Goal: Transaction & Acquisition: Book appointment/travel/reservation

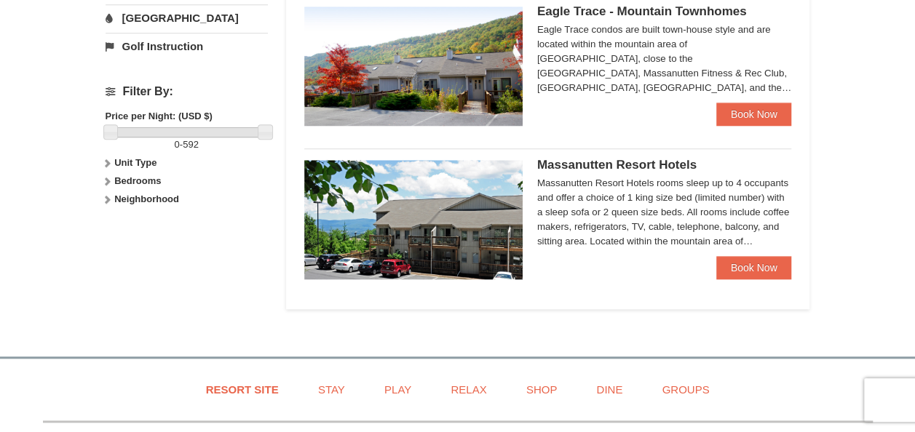
scroll to position [641, 0]
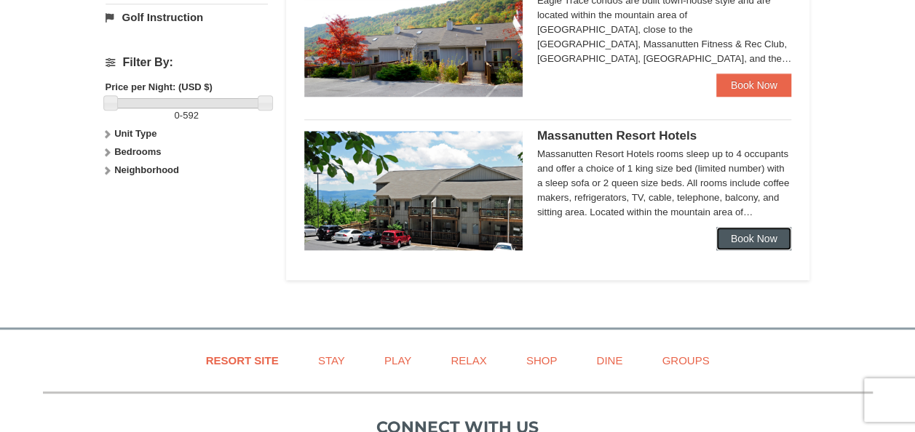
click at [757, 237] on link "Book Now" at bounding box center [754, 238] width 76 height 23
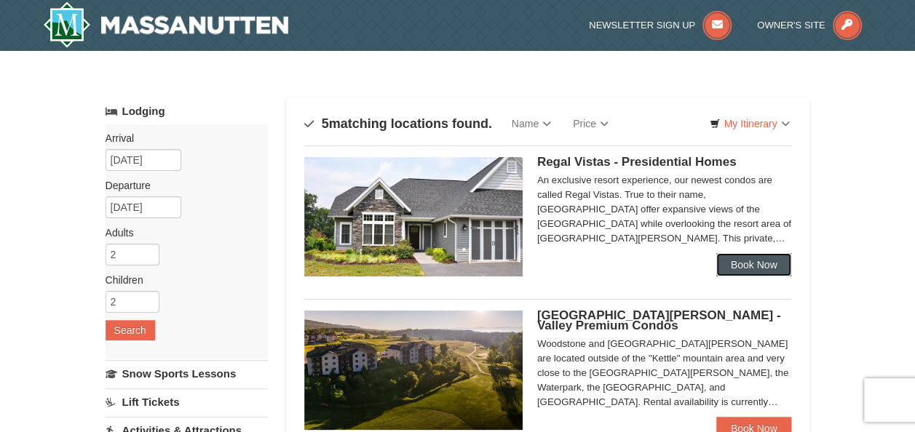
click at [743, 261] on link "Book Now" at bounding box center [754, 264] width 76 height 23
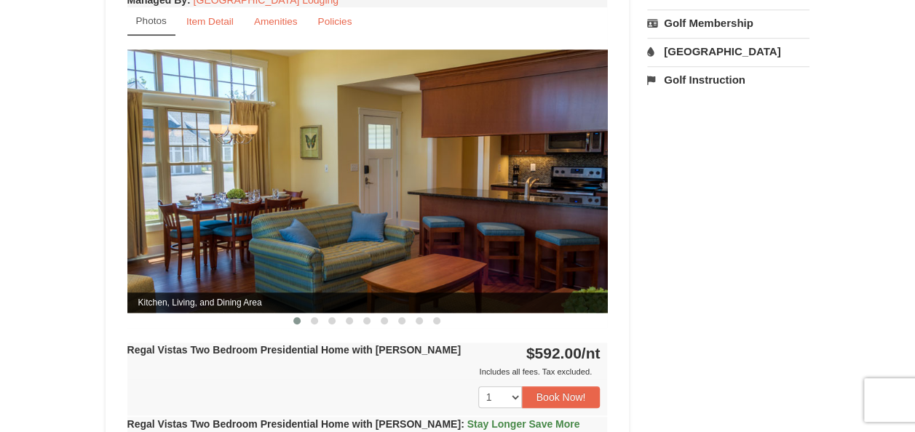
scroll to position [609, 0]
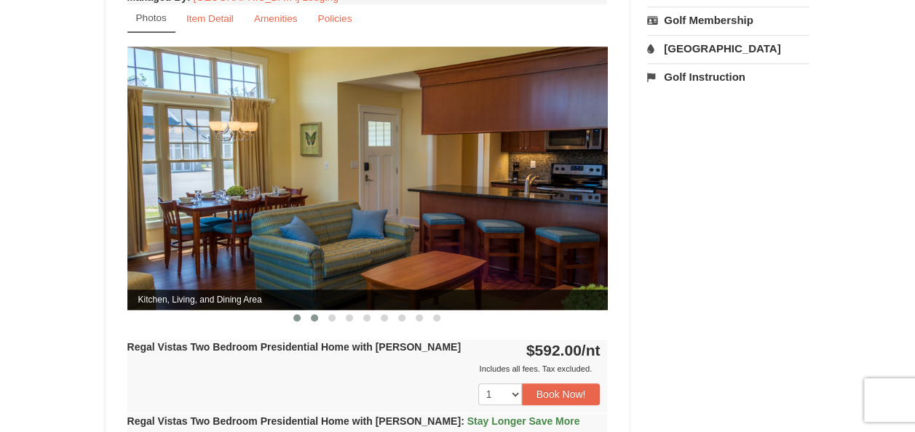
click at [312, 314] on span at bounding box center [314, 317] width 7 height 7
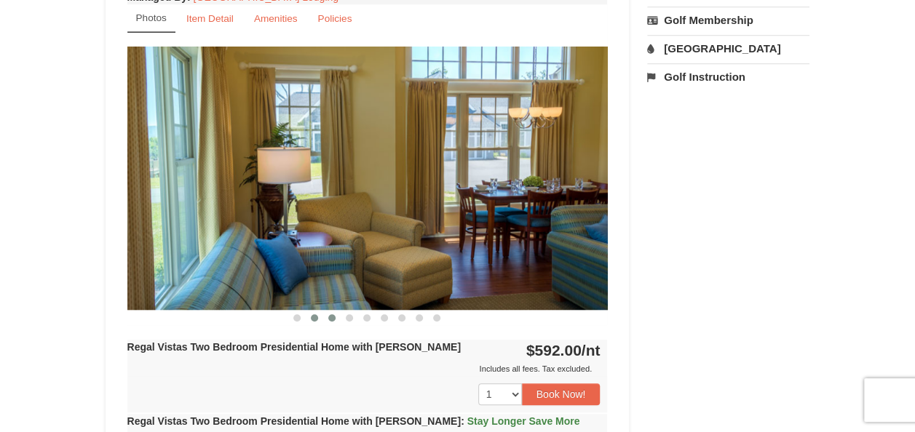
click at [333, 311] on button at bounding box center [331, 318] width 17 height 15
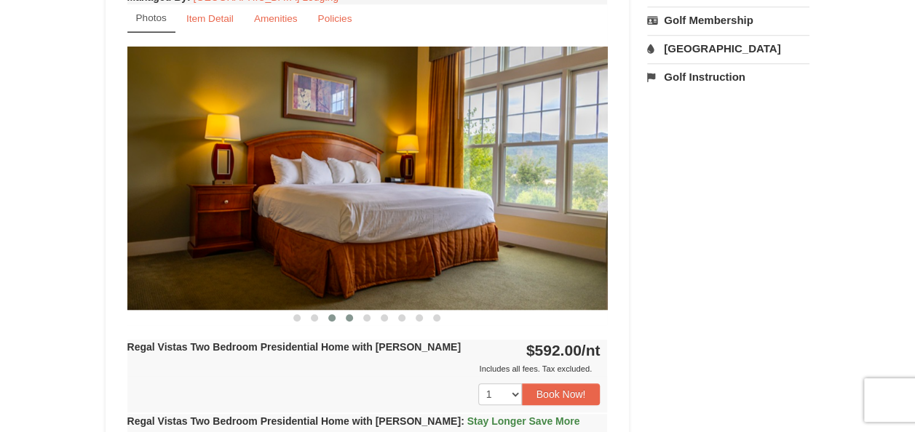
click at [347, 314] on span at bounding box center [349, 317] width 7 height 7
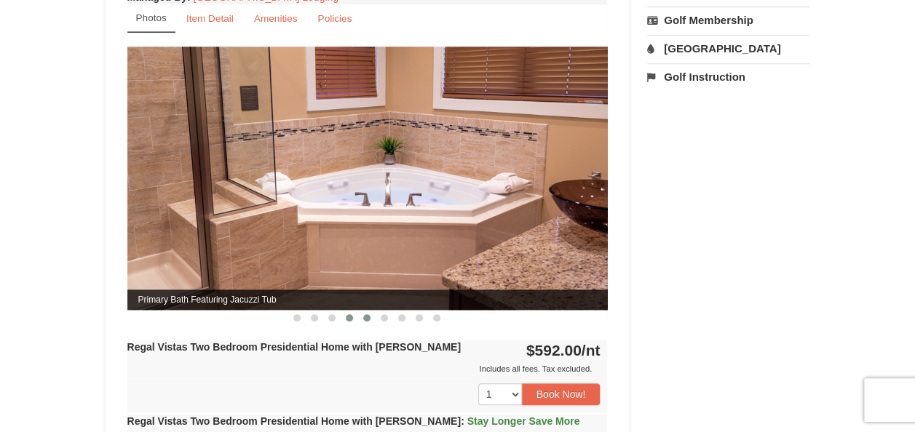
click at [365, 314] on span at bounding box center [366, 317] width 7 height 7
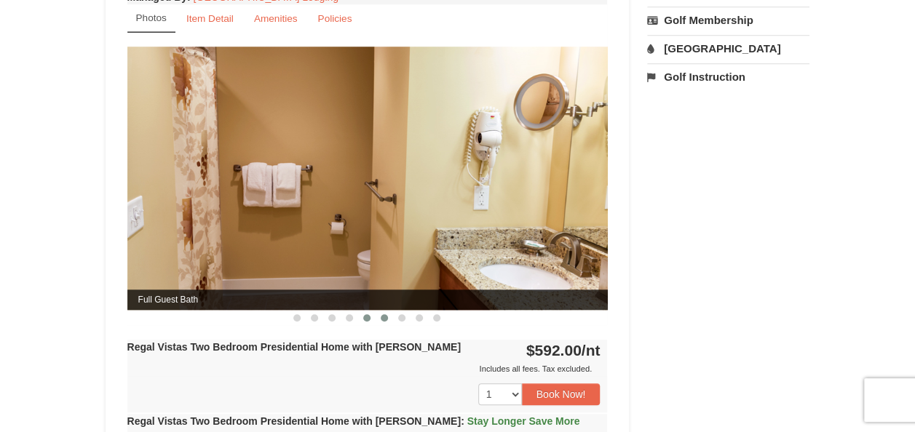
click at [391, 311] on button at bounding box center [384, 318] width 17 height 15
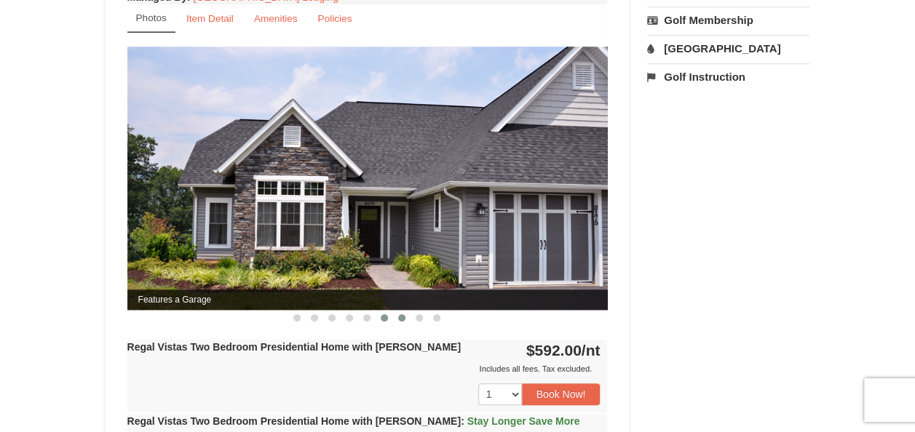
click at [403, 314] on span at bounding box center [401, 317] width 7 height 7
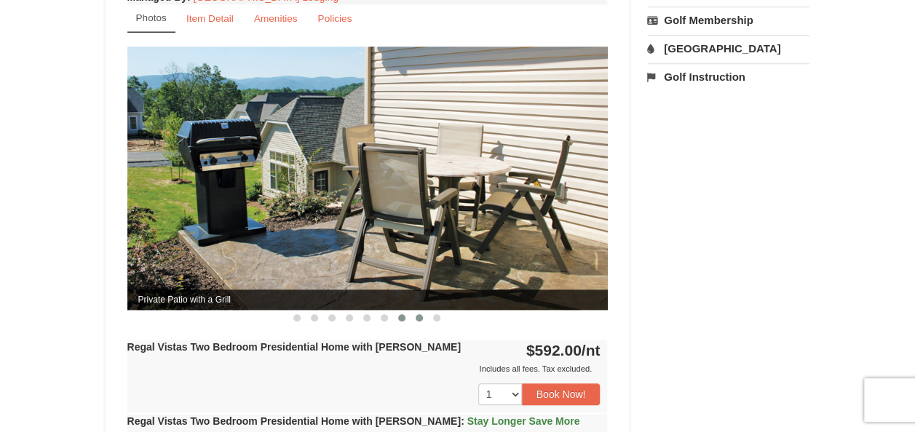
click at [413, 311] on button at bounding box center [419, 318] width 17 height 15
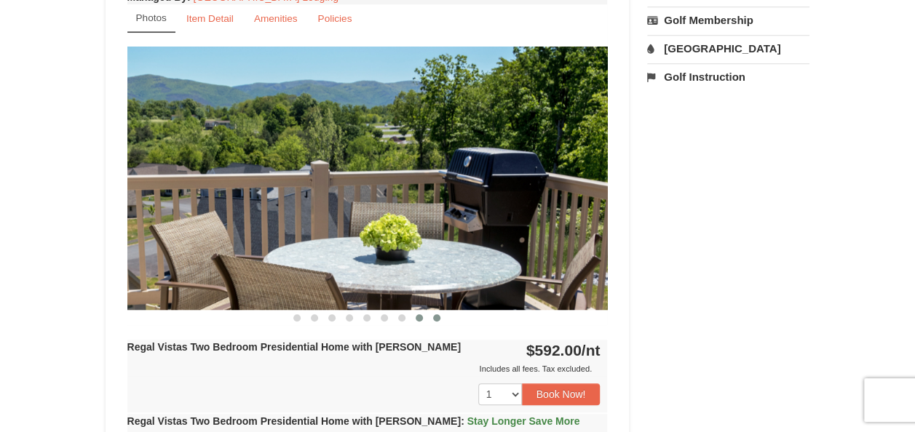
click at [440, 311] on button at bounding box center [436, 318] width 17 height 15
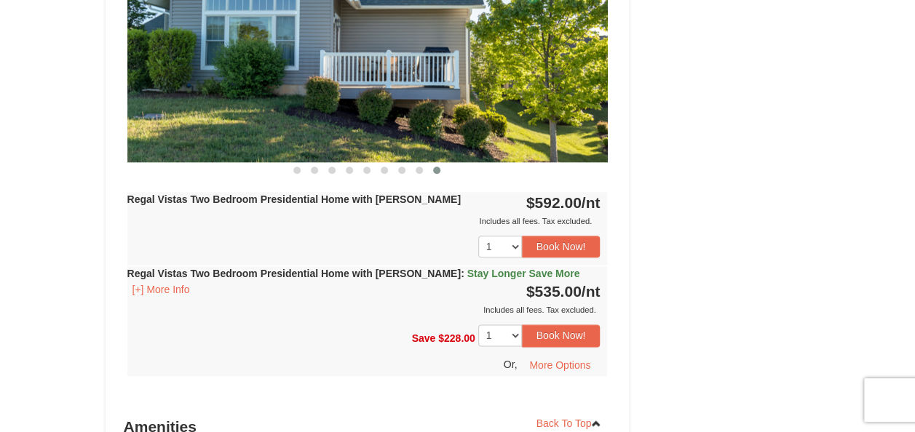
scroll to position [763, 0]
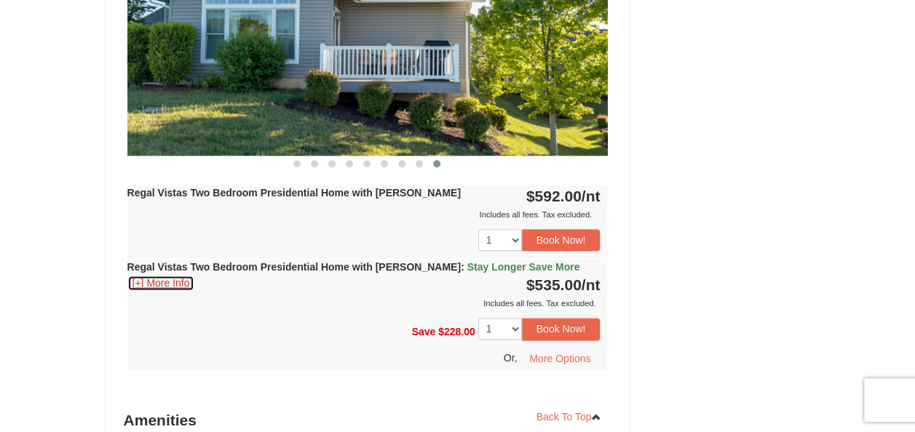
click at [169, 275] on button "[+] More Info" at bounding box center [161, 283] width 68 height 16
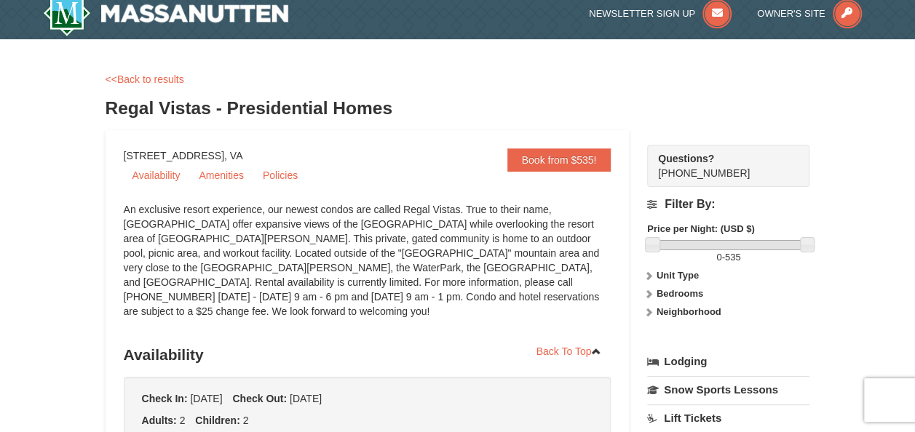
scroll to position [0, 0]
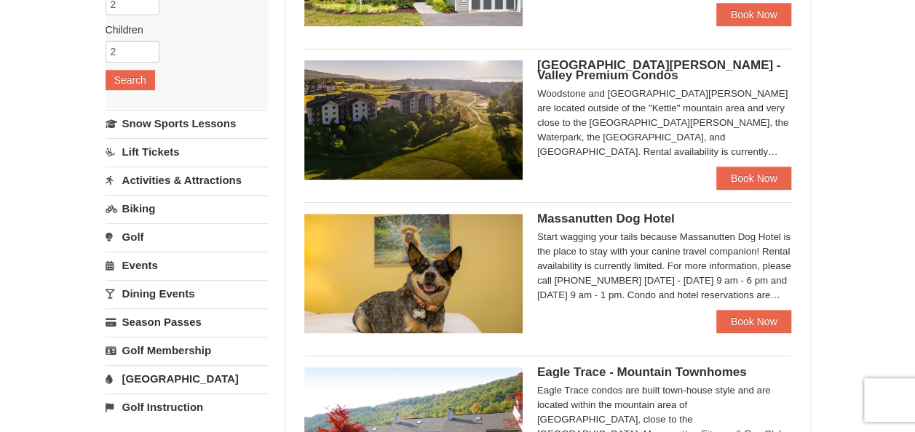
scroll to position [247, 0]
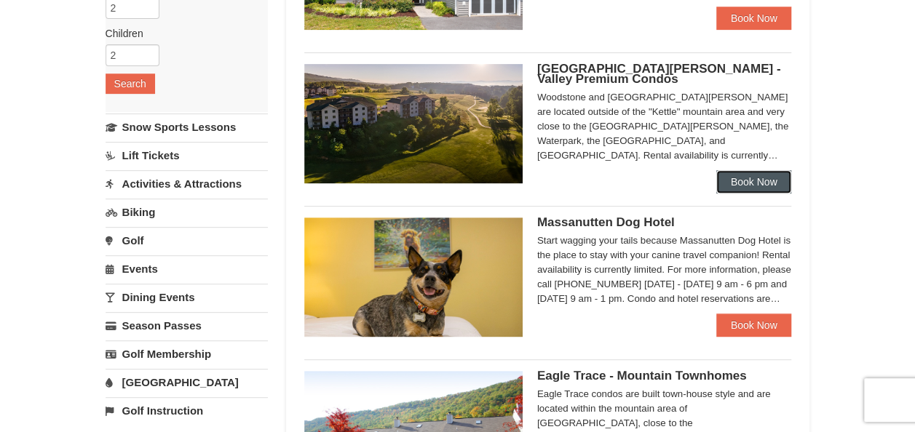
click at [726, 183] on link "Book Now" at bounding box center [754, 181] width 76 height 23
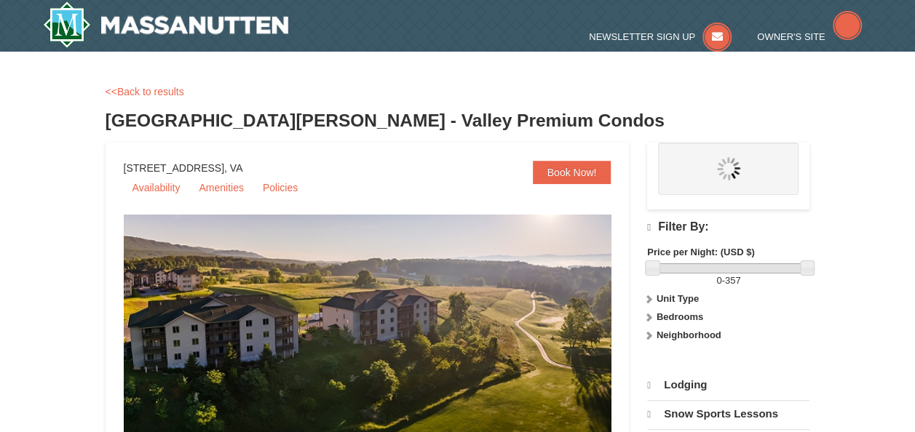
select select "10"
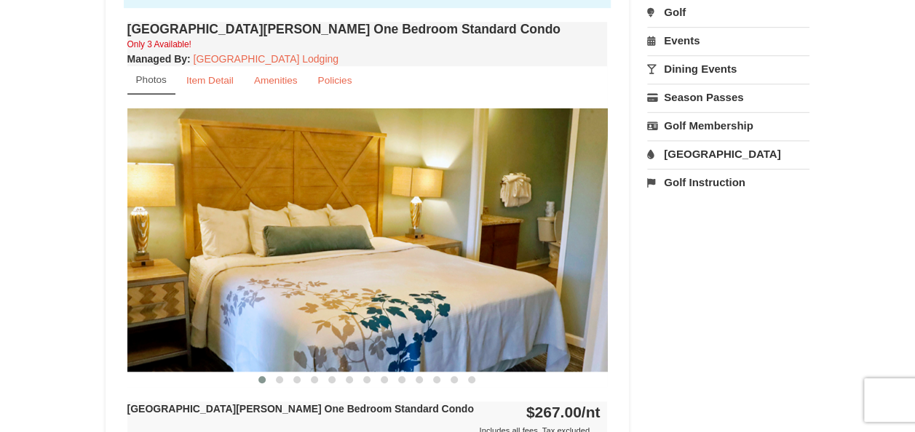
scroll to position [516, 0]
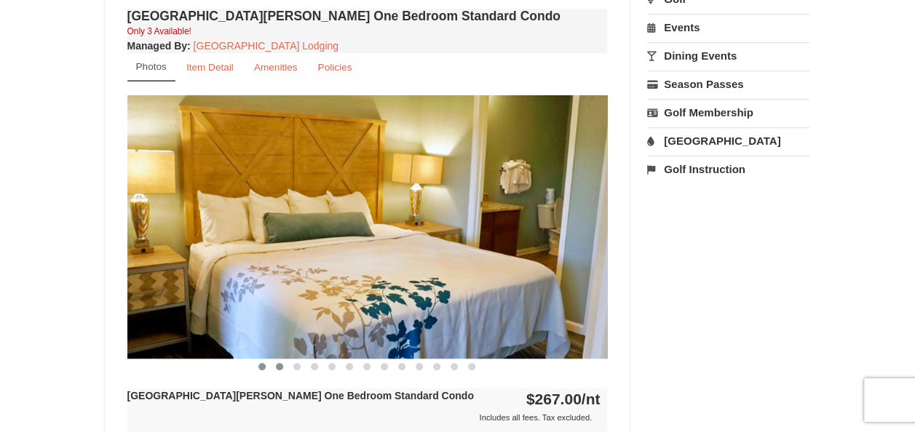
click at [275, 364] on button at bounding box center [279, 367] width 17 height 15
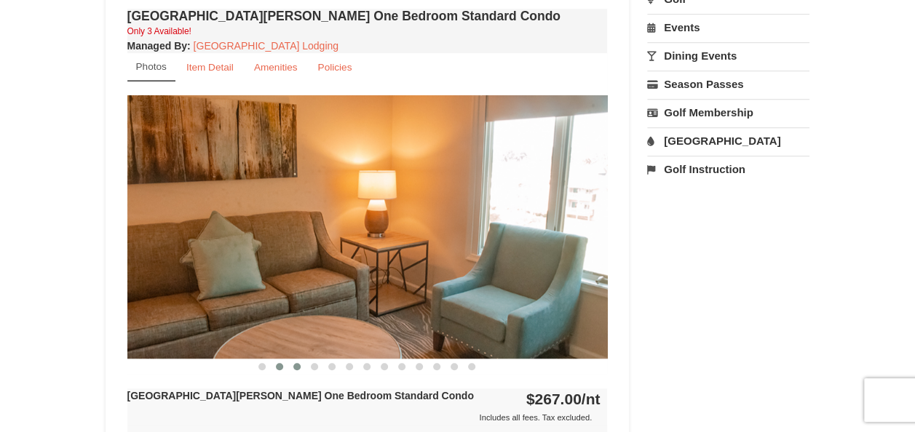
click at [298, 365] on span at bounding box center [296, 366] width 7 height 7
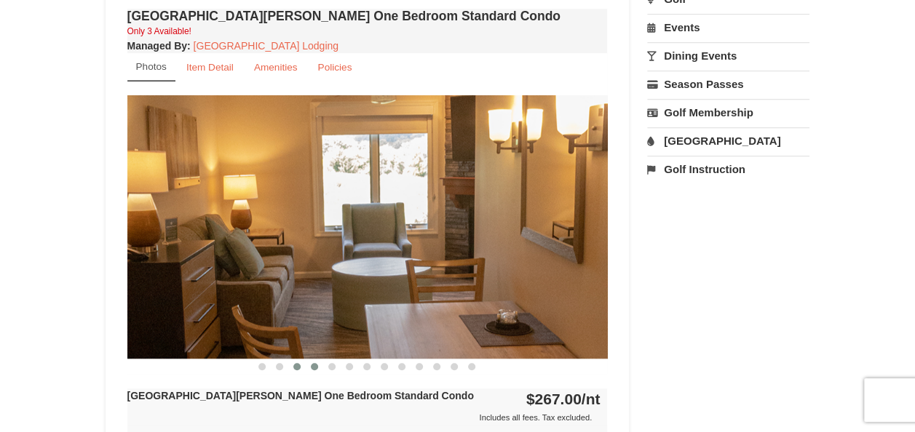
click at [314, 363] on span at bounding box center [314, 366] width 7 height 7
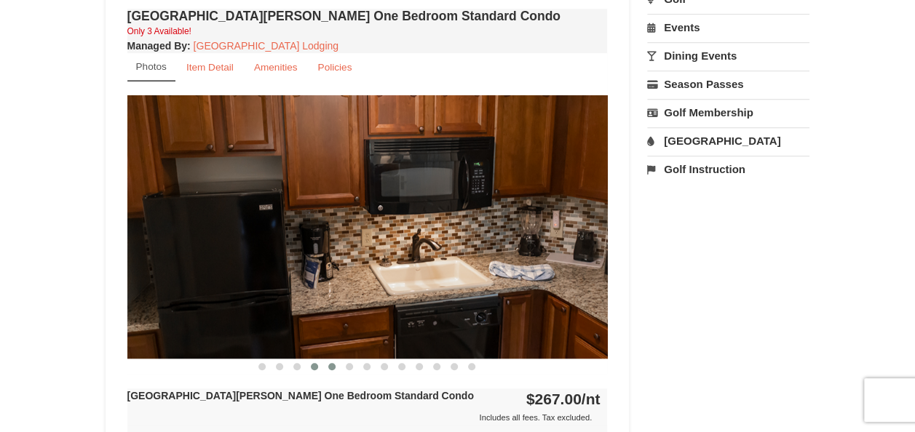
click at [333, 364] on span at bounding box center [331, 366] width 7 height 7
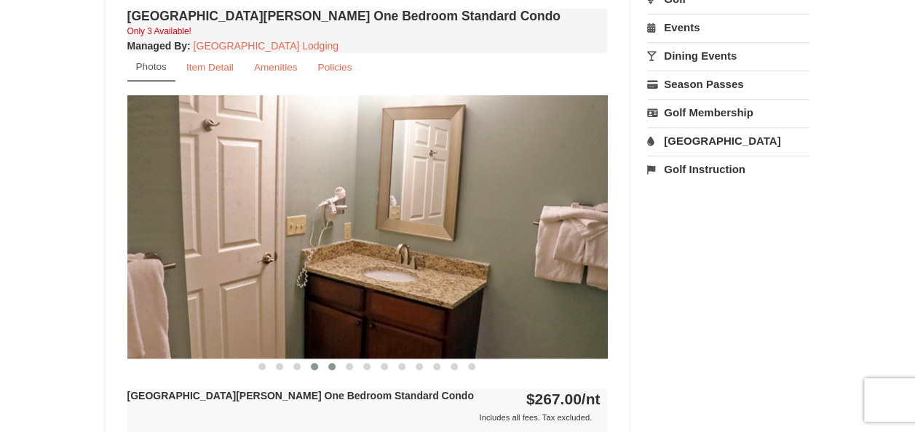
click at [313, 368] on span at bounding box center [314, 366] width 7 height 7
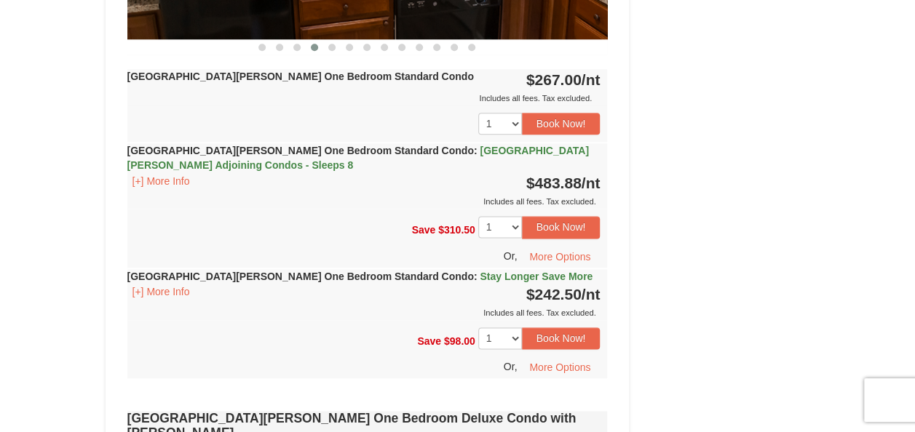
scroll to position [828, 0]
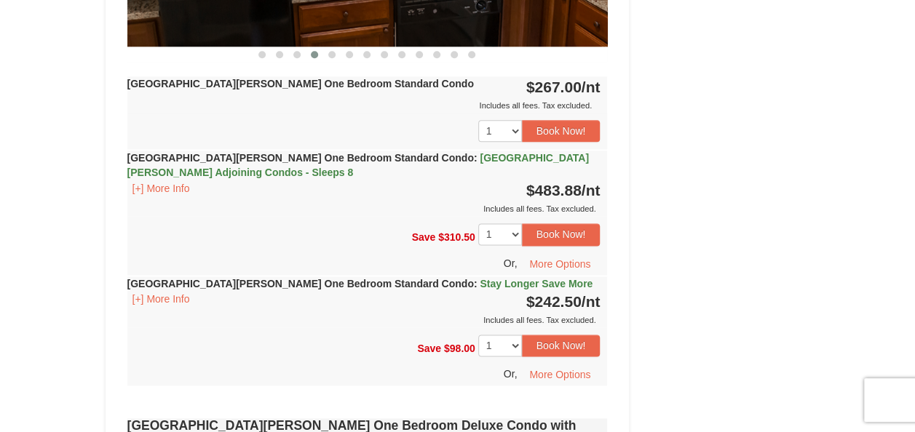
click at [175, 286] on strong "Woodstone Meadows One Bedroom Standard Condo : Stay Longer Save More" at bounding box center [360, 284] width 466 height 12
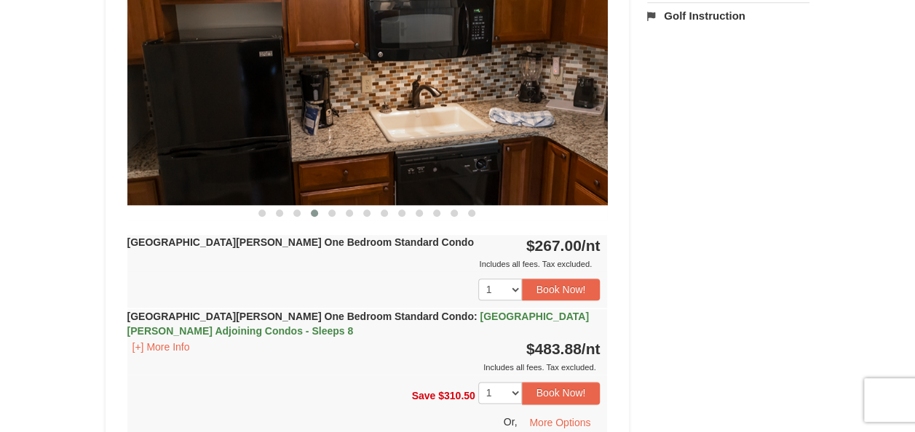
scroll to position [678, 0]
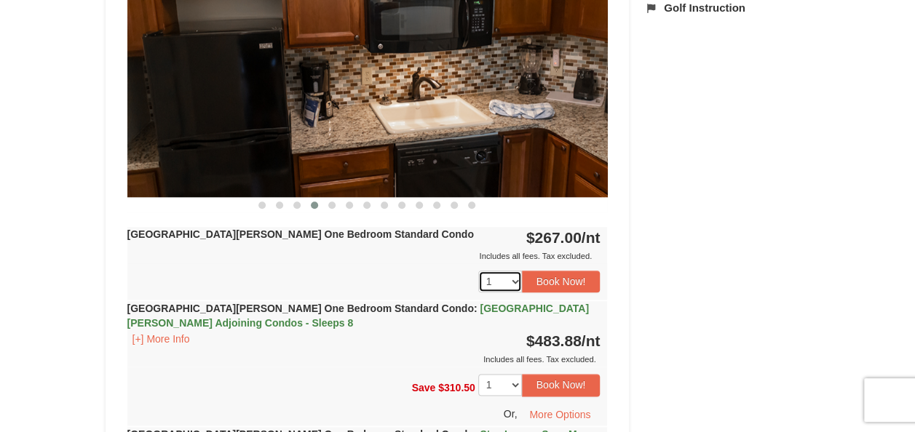
click at [514, 277] on select "1 2 3" at bounding box center [500, 282] width 44 height 22
click at [549, 275] on button "Book Now!" at bounding box center [561, 282] width 79 height 22
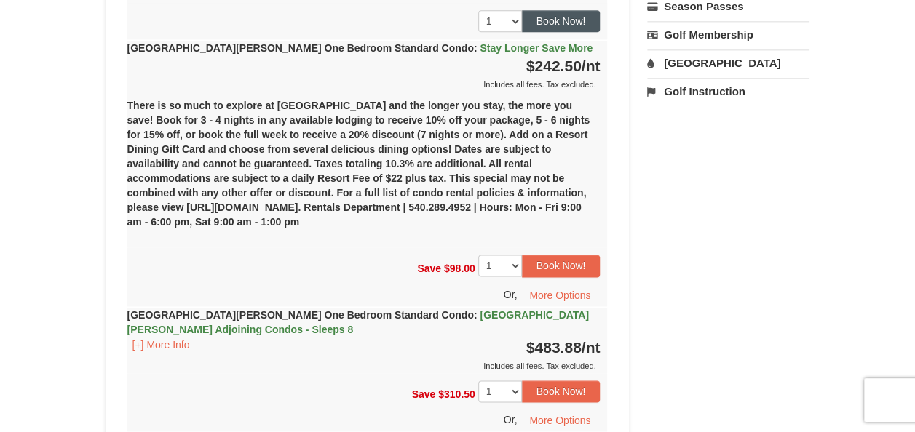
scroll to position [928, 0]
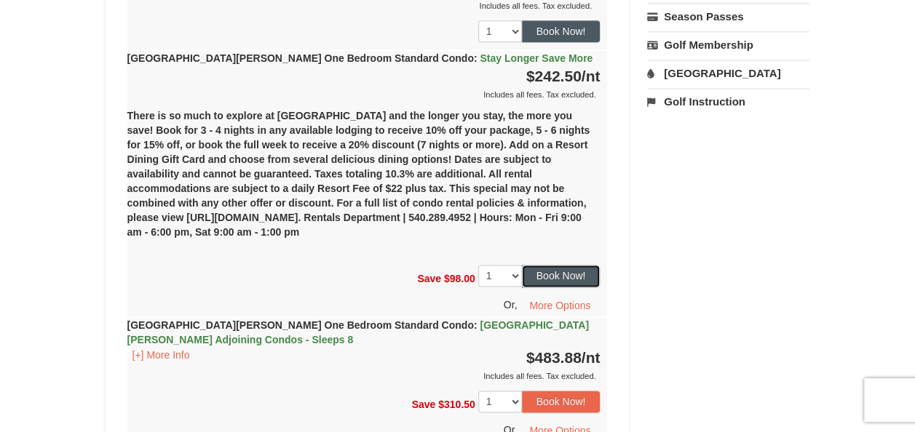
click at [549, 275] on button "Book Now!" at bounding box center [561, 276] width 79 height 22
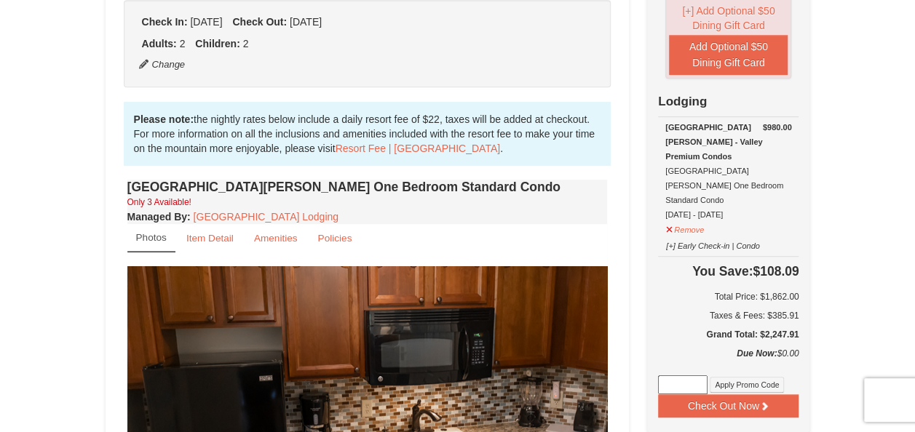
scroll to position [349, 0]
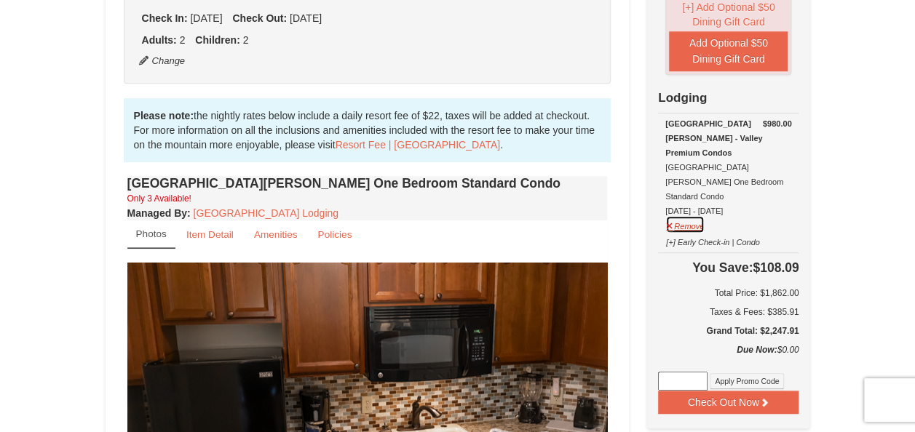
click at [689, 215] on button "Remove" at bounding box center [684, 224] width 39 height 18
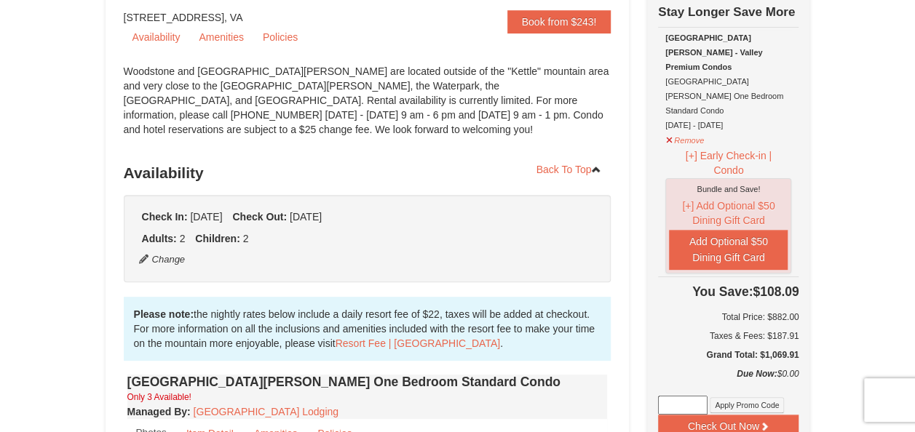
scroll to position [154, 0]
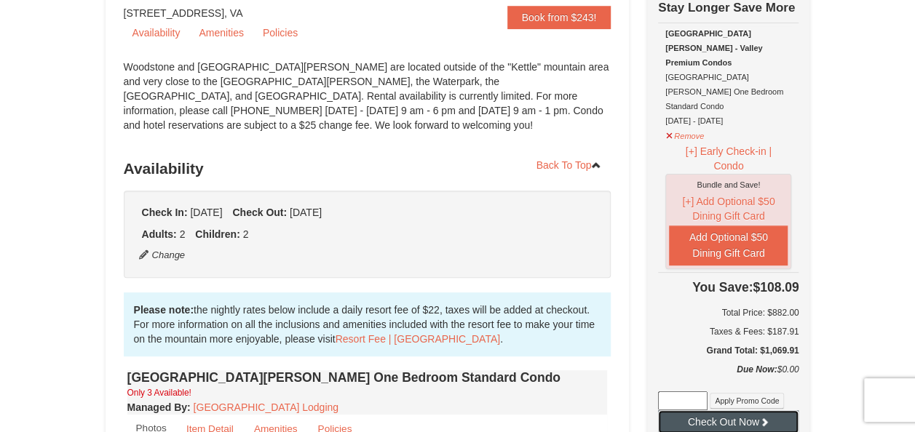
drag, startPoint x: 724, startPoint y: 397, endPoint x: 673, endPoint y: 392, distance: 51.9
click at [673, 411] on button "Check Out Now" at bounding box center [728, 422] width 140 height 23
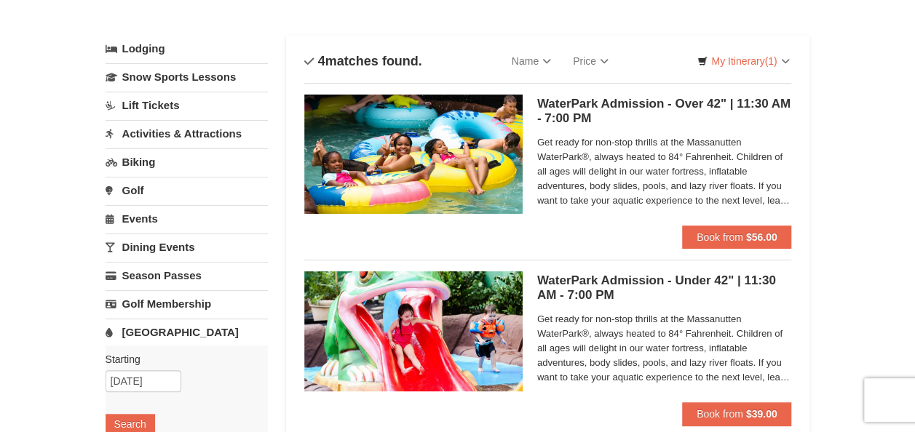
scroll to position [76, 0]
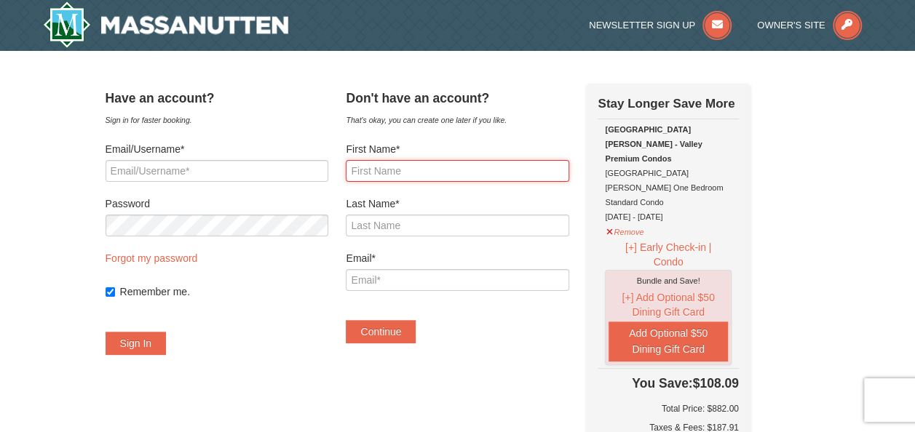
click at [403, 162] on input "First Name*" at bounding box center [457, 171] width 223 height 22
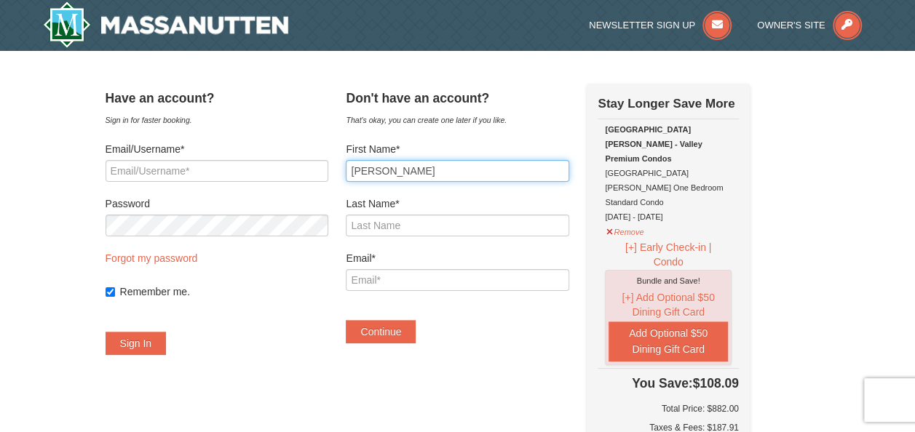
type input "Robyn"
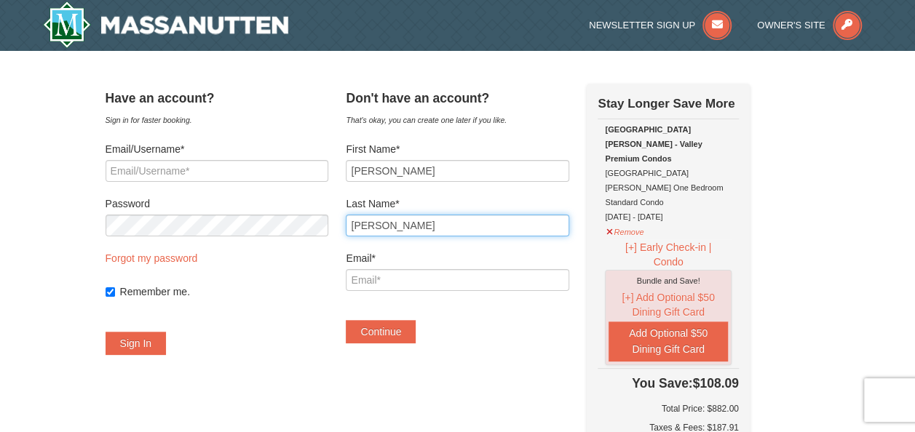
type input "Fuller"
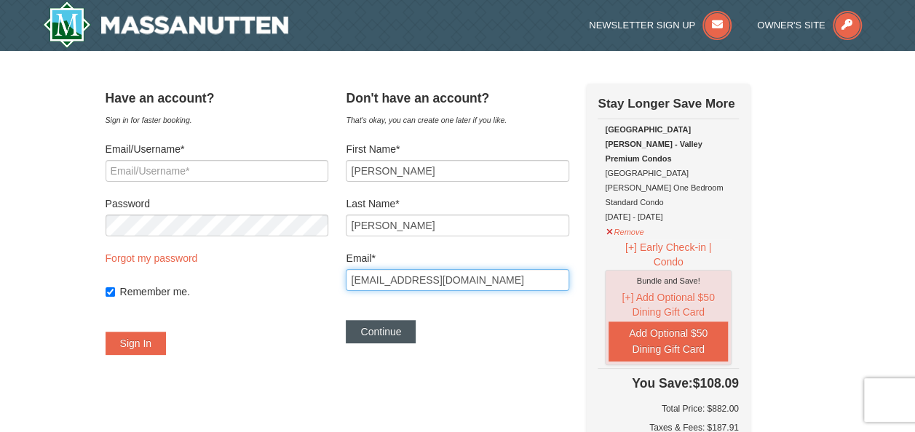
type input "[EMAIL_ADDRESS][DOMAIN_NAME]"
click at [408, 329] on button "Continue" at bounding box center [381, 331] width 70 height 23
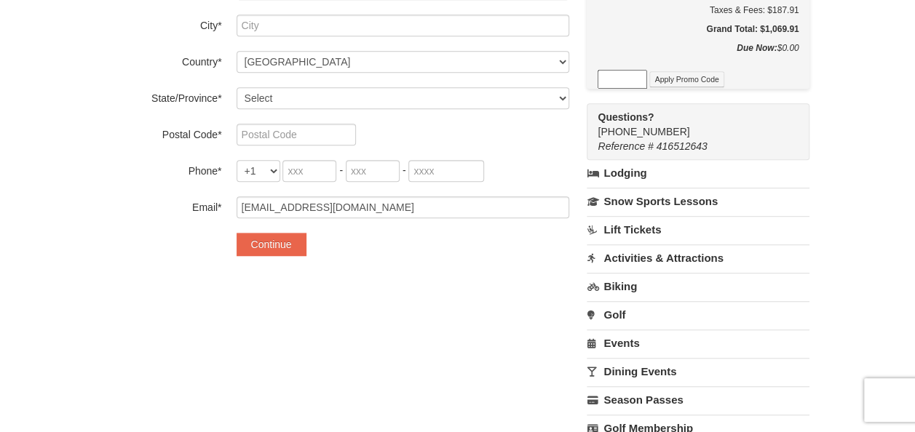
scroll to position [401, 0]
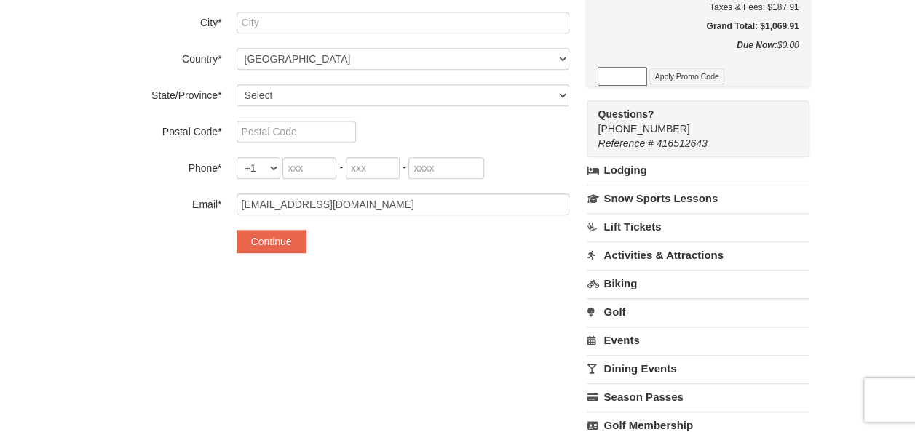
click at [639, 157] on link "Lodging" at bounding box center [698, 170] width 223 height 26
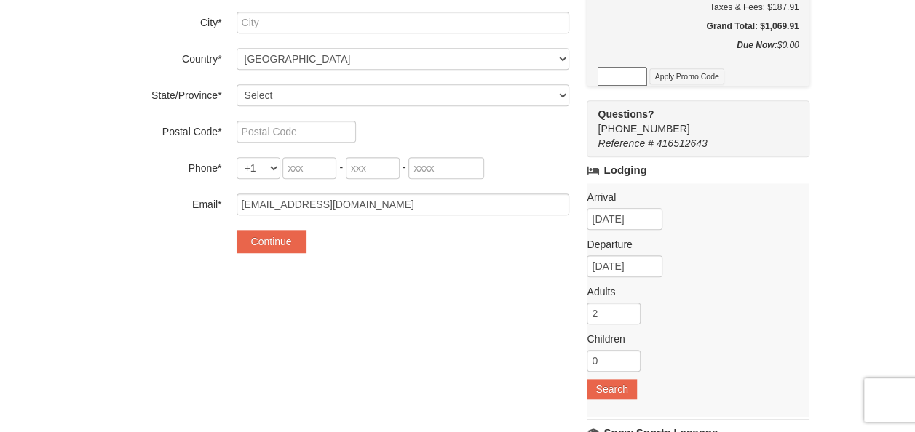
click at [639, 157] on link "Lodging" at bounding box center [698, 170] width 223 height 26
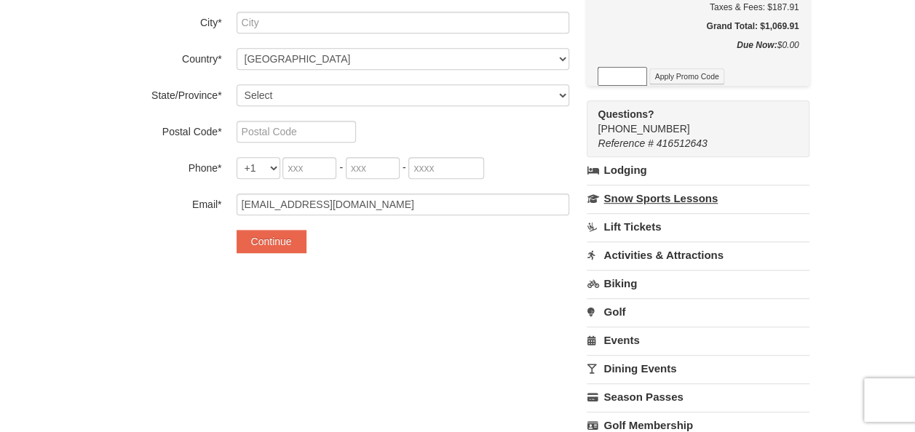
click at [645, 185] on link "Snow Sports Lessons" at bounding box center [698, 198] width 223 height 27
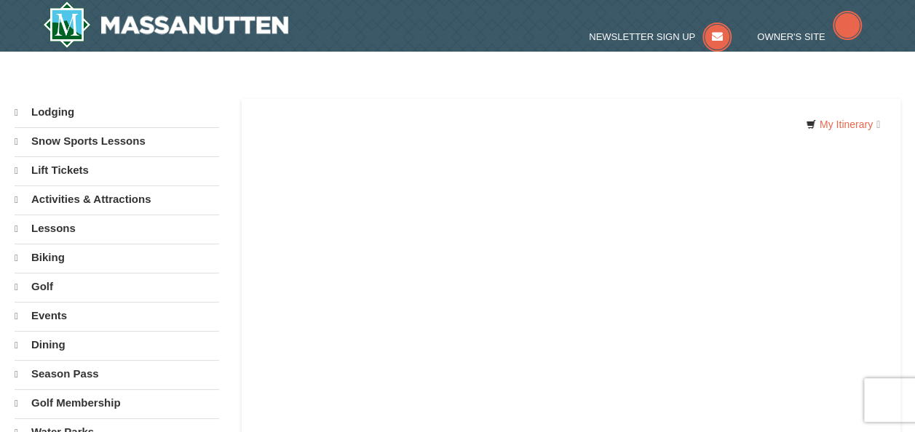
select select "10"
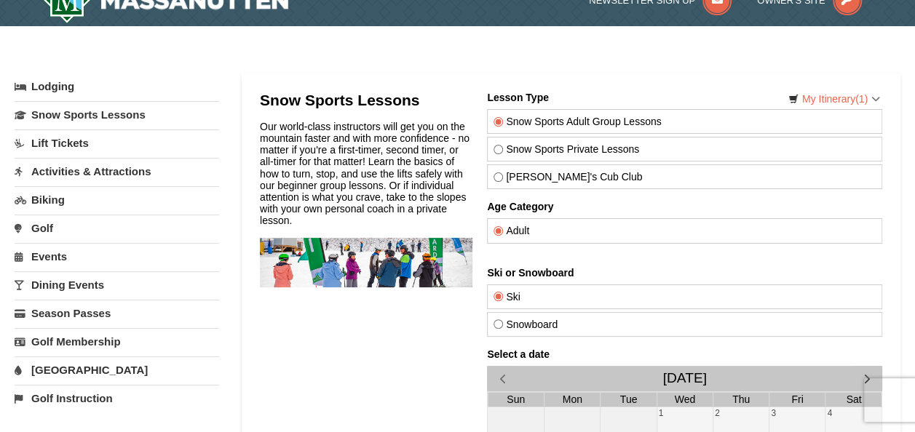
scroll to position [28, 0]
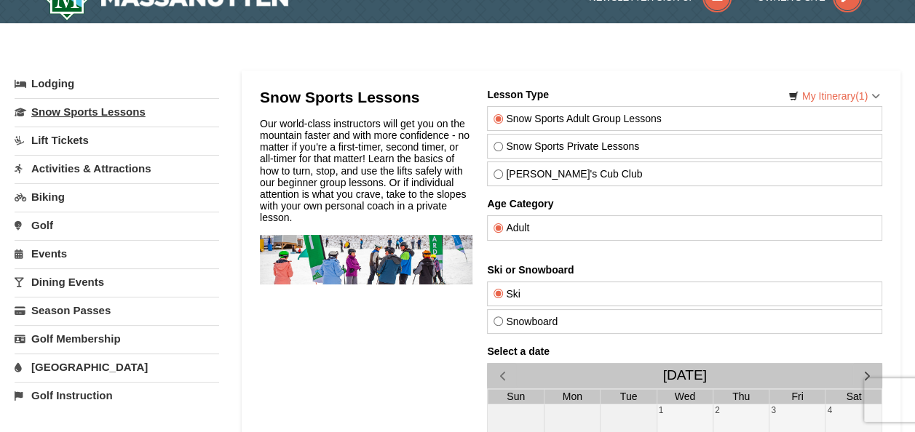
click at [89, 114] on link "Snow Sports Lessons" at bounding box center [117, 111] width 205 height 27
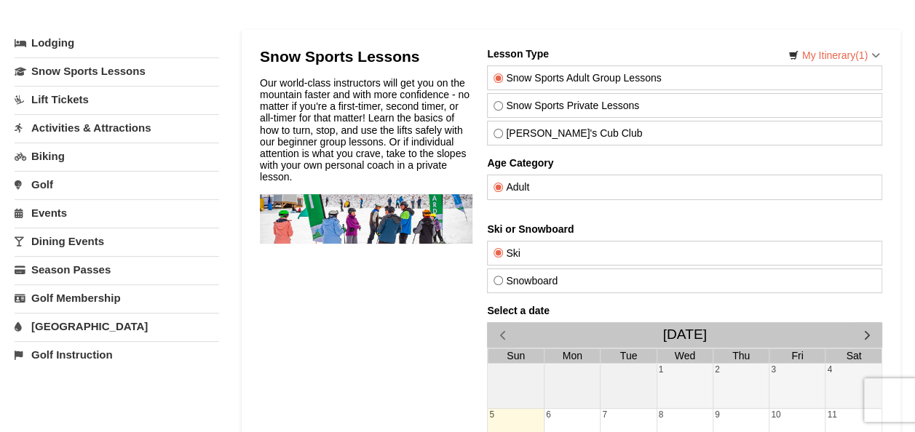
scroll to position [58, 0]
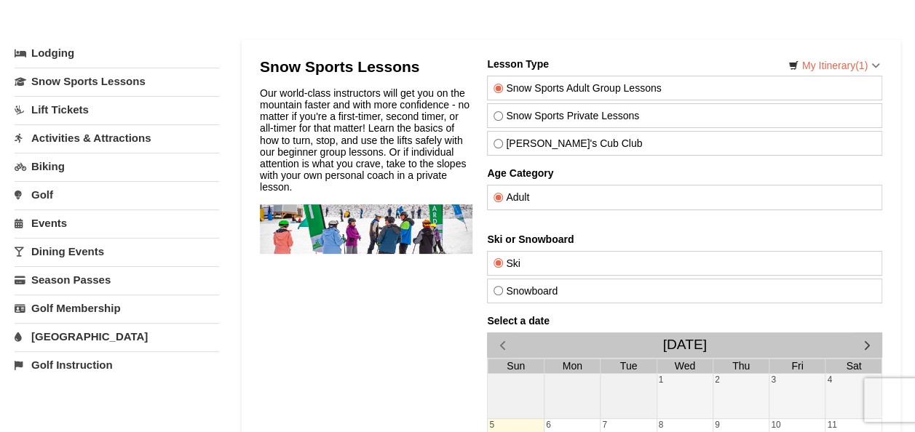
click at [128, 134] on link "Activities & Attractions" at bounding box center [117, 137] width 205 height 27
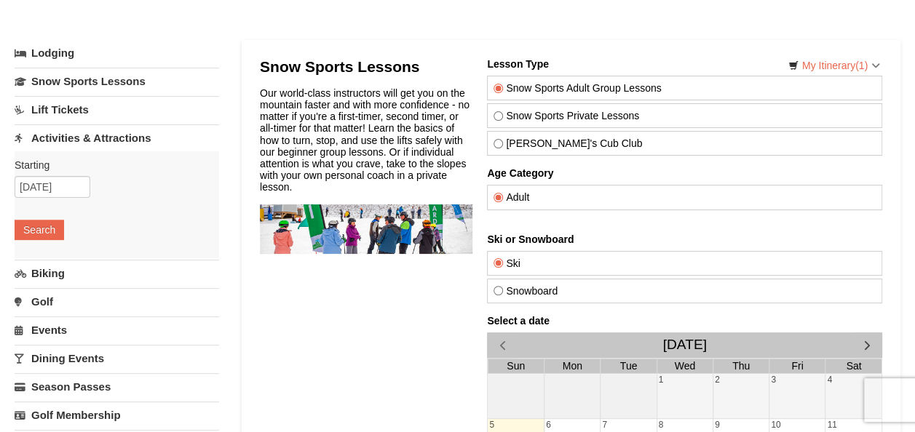
click at [128, 134] on link "Activities & Attractions" at bounding box center [117, 137] width 205 height 27
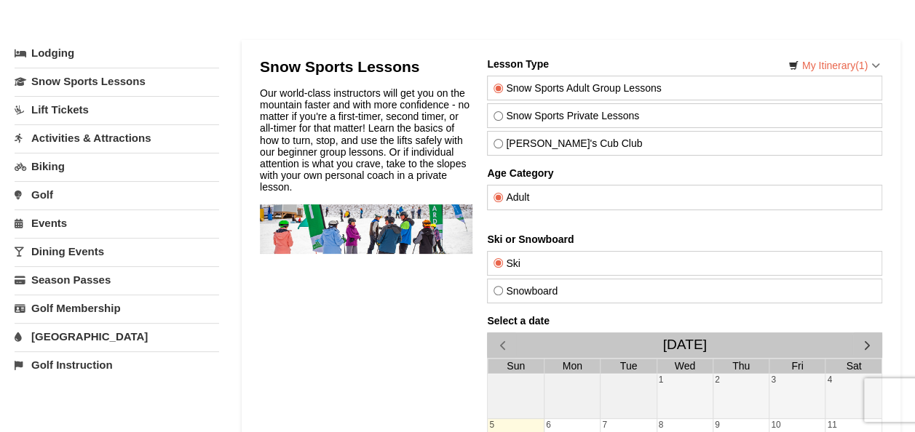
click at [107, 134] on link "Activities & Attractions" at bounding box center [117, 137] width 205 height 27
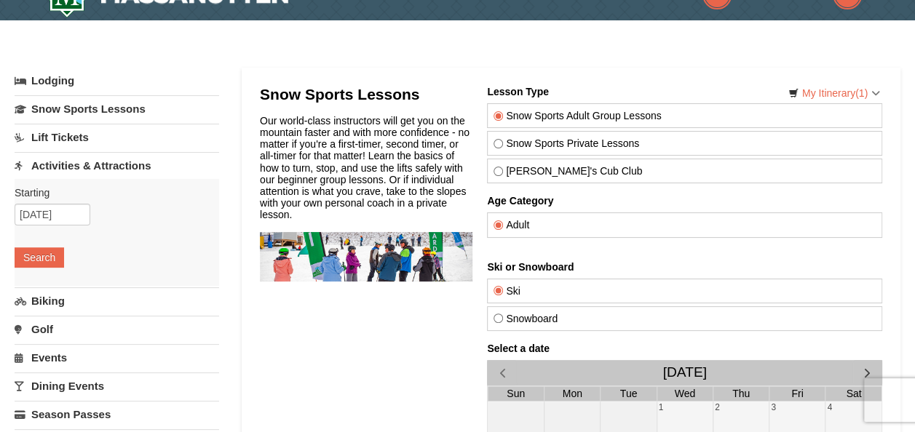
scroll to position [0, 0]
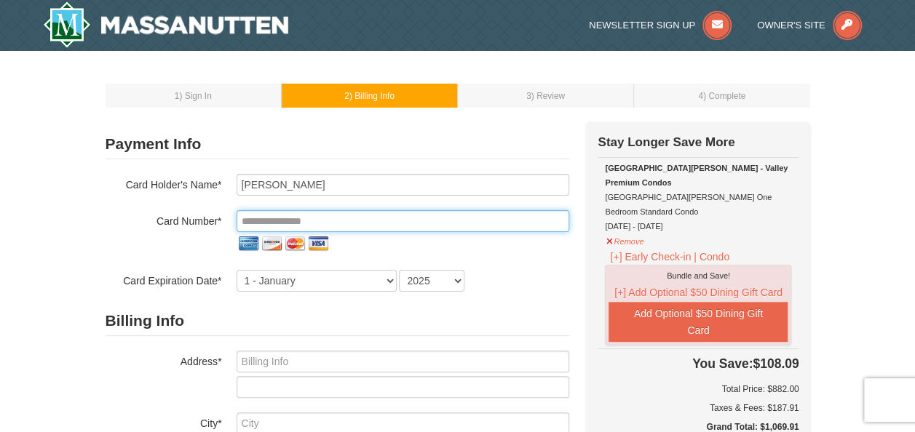
click at [526, 230] on input "tel" at bounding box center [403, 221] width 333 height 22
